Goal: Book appointment/travel/reservation

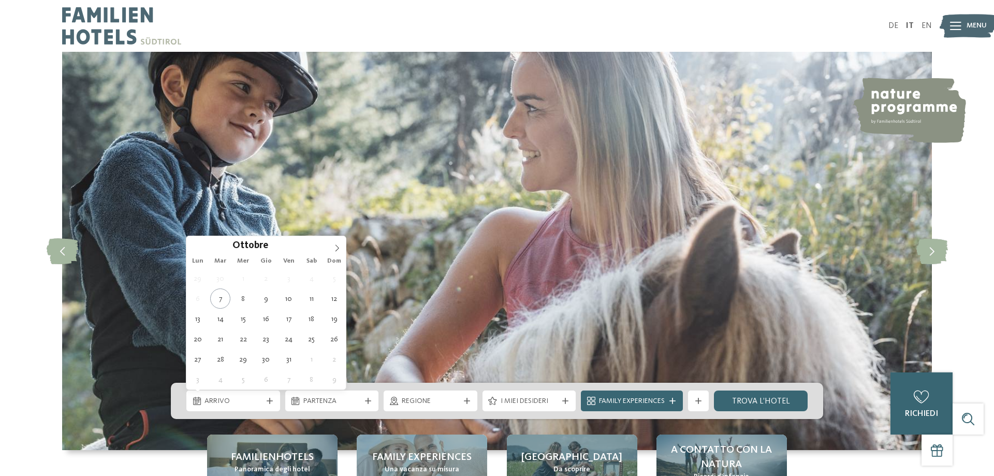
click at [233, 398] on span "Arrivo" at bounding box center [233, 401] width 57 height 10
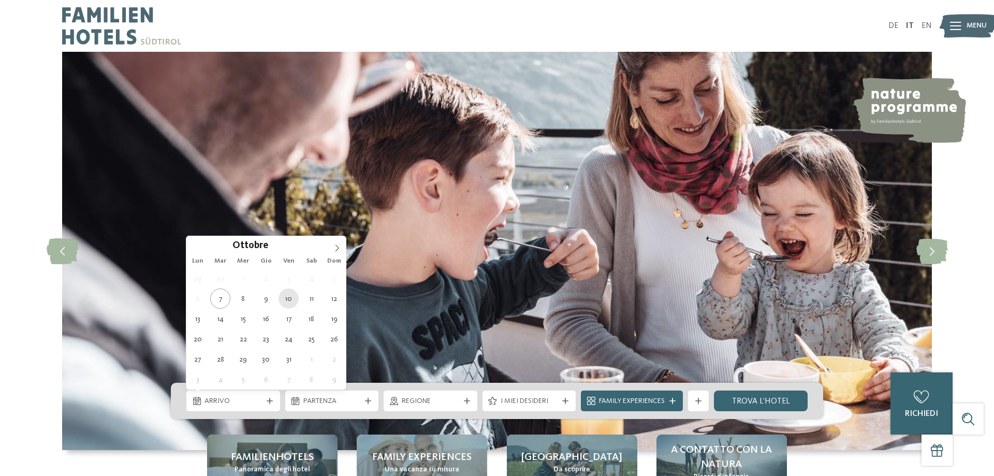
type div "[DATE]"
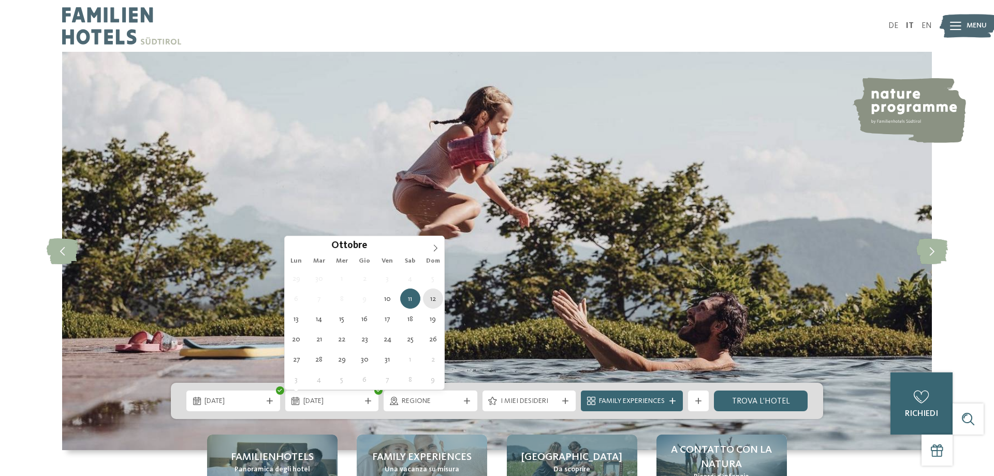
type div "[DATE]"
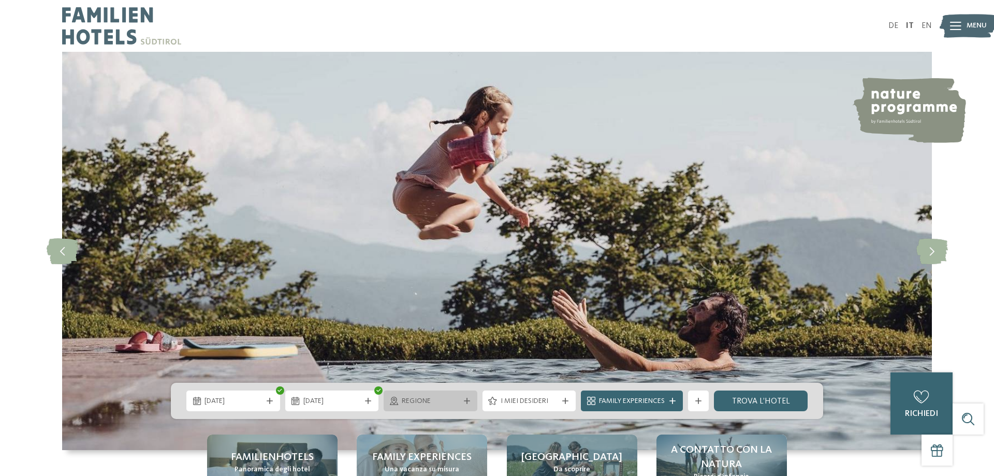
click at [445, 399] on span "Regione" at bounding box center [430, 401] width 57 height 10
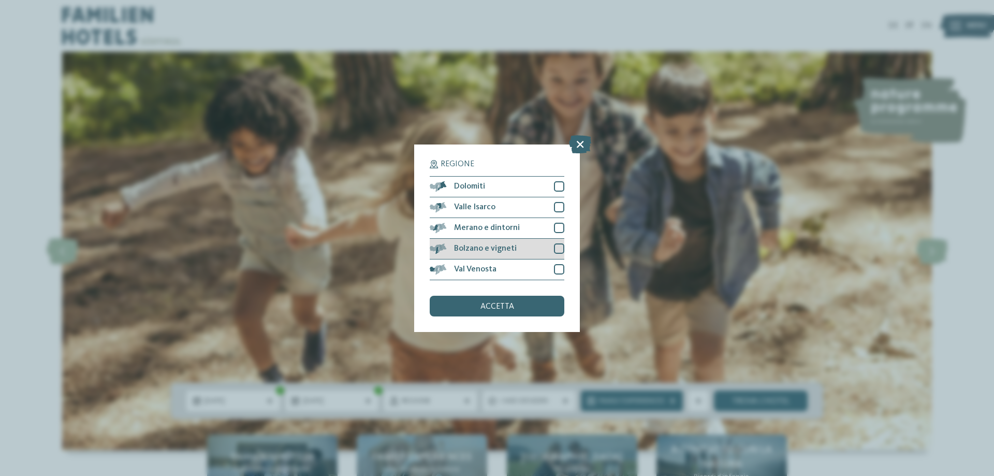
click at [564, 249] on div at bounding box center [559, 248] width 10 height 10
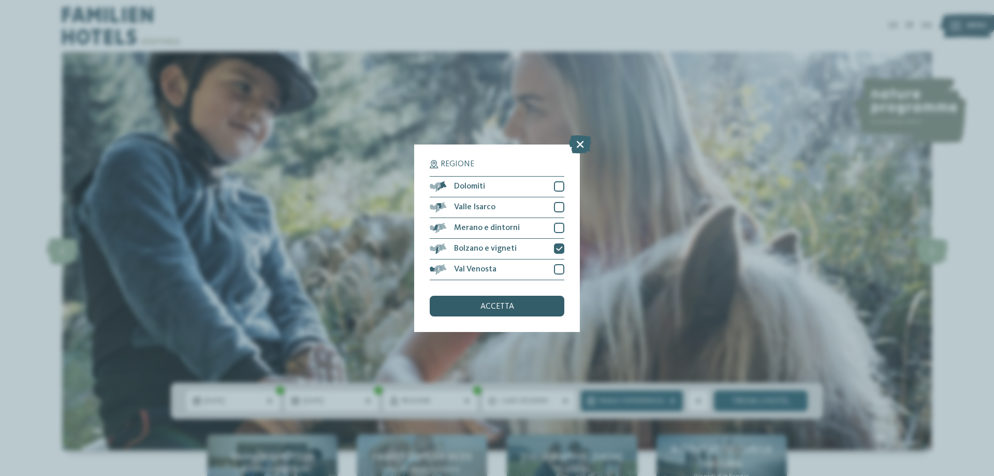
click at [536, 309] on div "accetta" at bounding box center [497, 306] width 135 height 21
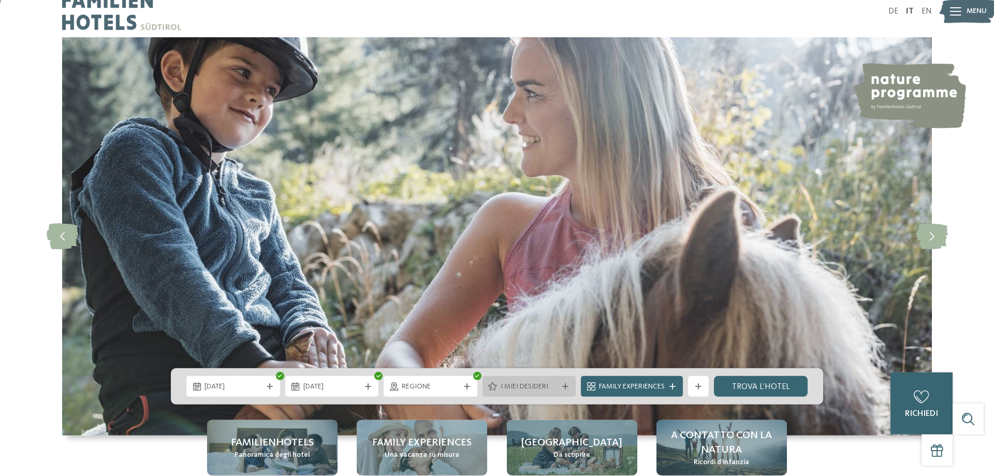
scroll to position [106, 0]
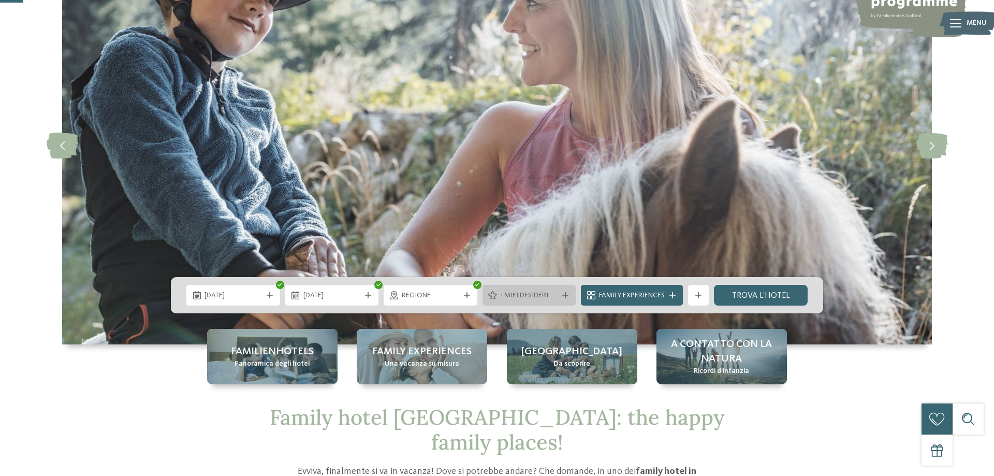
click at [544, 294] on span "I miei desideri" at bounding box center [529, 296] width 57 height 10
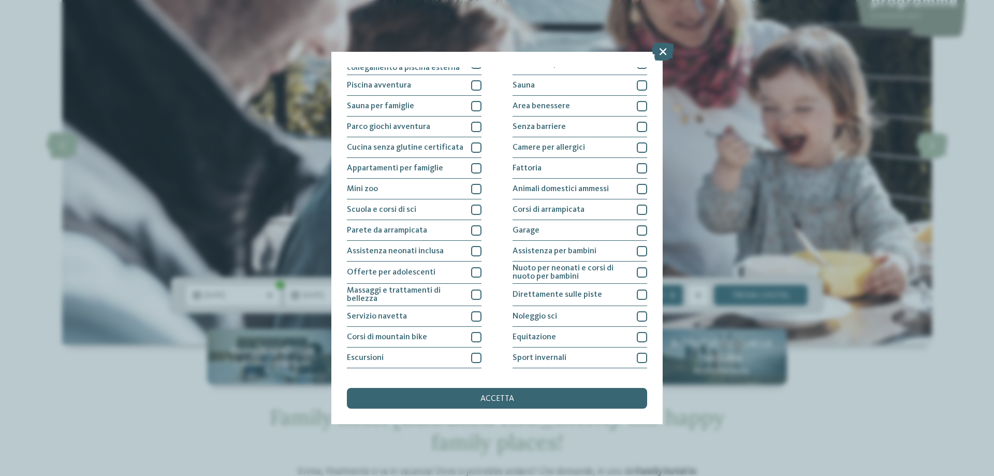
scroll to position [62, 0]
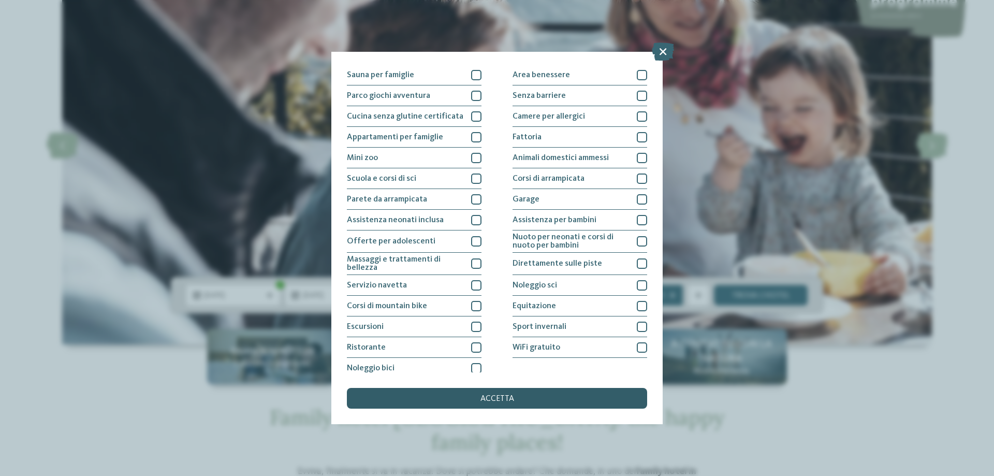
click at [521, 402] on div "accetta" at bounding box center [497, 398] width 300 height 21
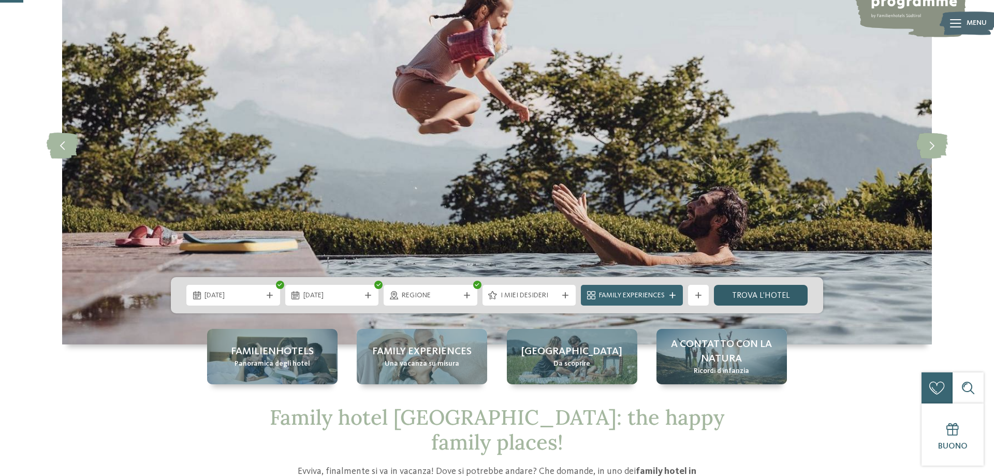
click at [745, 298] on link "trova l’hotel" at bounding box center [761, 295] width 94 height 21
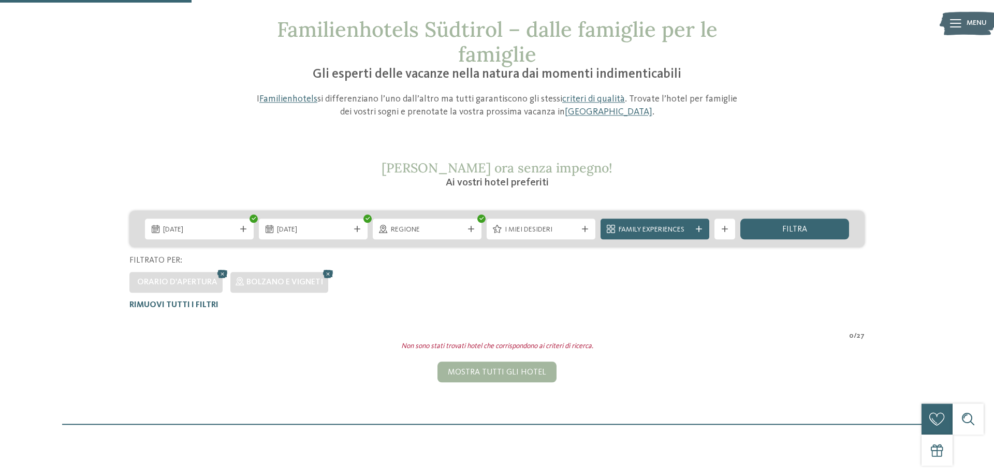
scroll to position [46, 0]
